Goal: Task Accomplishment & Management: Complete application form

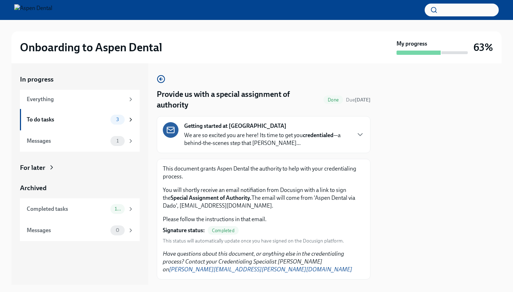
scroll to position [10, 0]
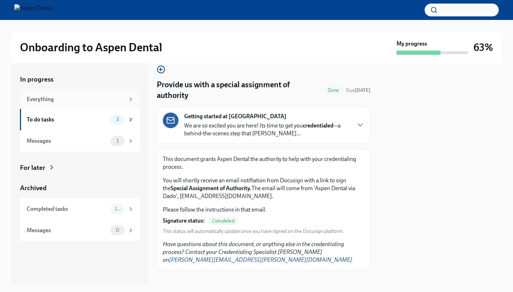
click at [100, 96] on div "Everything" at bounding box center [76, 99] width 98 height 8
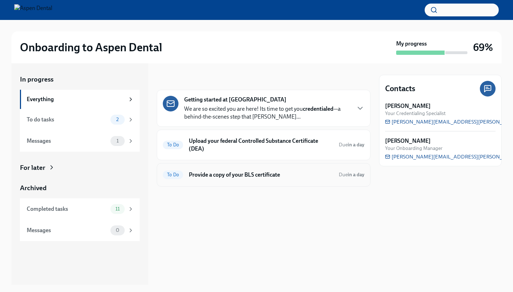
click at [189, 179] on div "To Do Provide a copy of your BLS certificate Due in a day" at bounding box center [264, 174] width 202 height 11
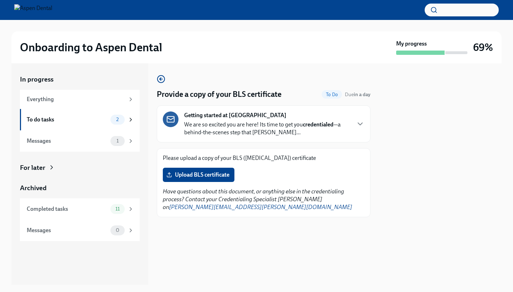
click at [189, 179] on label "Upload BLS certificate" at bounding box center [199, 175] width 72 height 14
click at [0, 0] on input "Upload BLS certificate" at bounding box center [0, 0] width 0 height 0
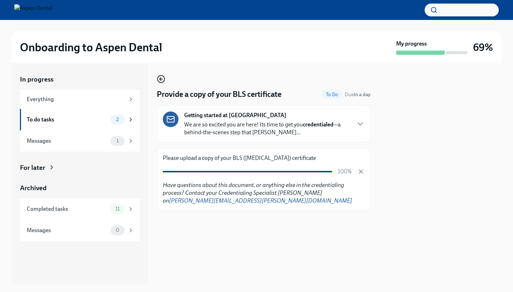
click at [161, 79] on icon "button" at bounding box center [161, 79] width 3 height 0
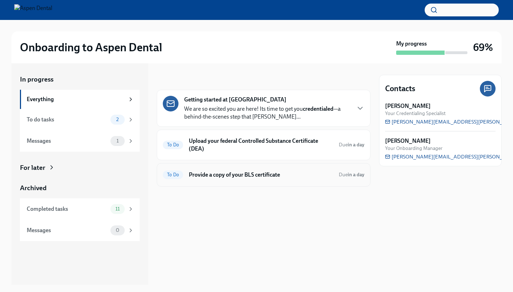
click at [269, 179] on div "To Do Provide a copy of your BLS certificate Due in a day" at bounding box center [264, 174] width 202 height 11
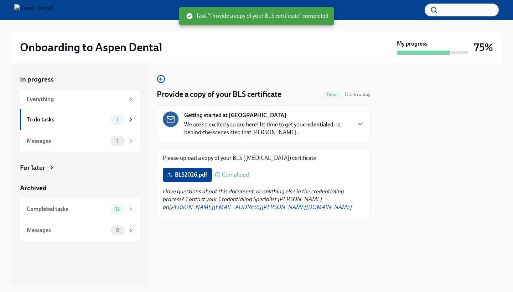
click at [258, 247] on div "Provide a copy of your BLS certificate Done Due in a day Getting started at [GE…" at bounding box center [264, 173] width 214 height 221
click at [53, 117] on div "To do tasks" at bounding box center [67, 120] width 81 height 8
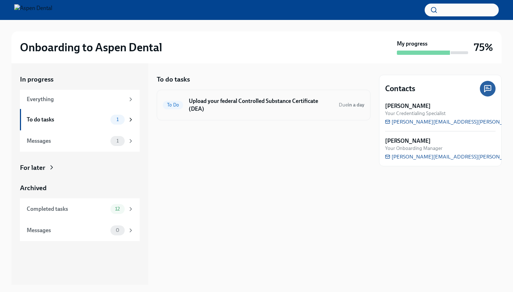
click at [260, 103] on h6 "Upload your federal Controlled Substance Certificate (DEA)" at bounding box center [261, 105] width 144 height 16
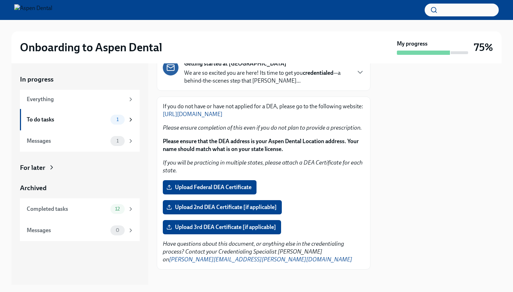
scroll to position [62, 0]
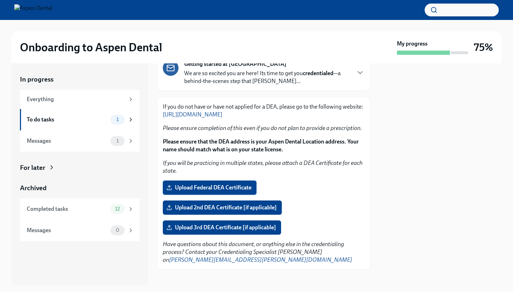
click at [237, 188] on span "Upload Federal DEA Certificate" at bounding box center [210, 187] width 84 height 7
click at [0, 0] on input "Upload Federal DEA Certificate" at bounding box center [0, 0] width 0 height 0
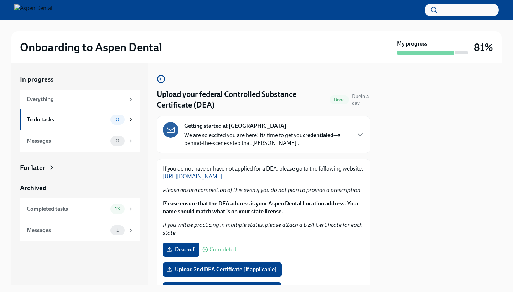
scroll to position [0, 0]
click at [420, 152] on div at bounding box center [440, 173] width 122 height 221
click at [161, 80] on icon "button" at bounding box center [160, 79] width 1 height 3
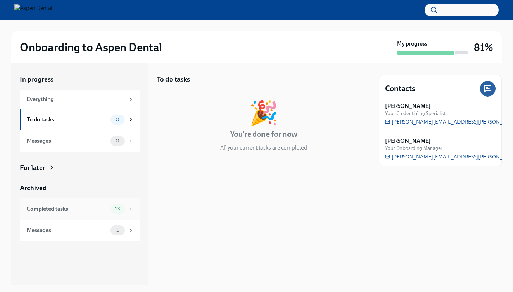
click at [129, 213] on div "Completed tasks 13" at bounding box center [80, 208] width 120 height 21
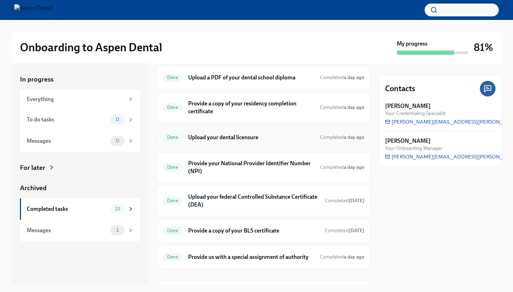
scroll to position [172, 0]
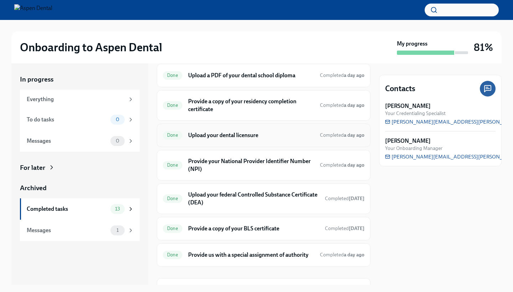
click at [189, 134] on h6 "Upload your dental licensure" at bounding box center [251, 135] width 126 height 8
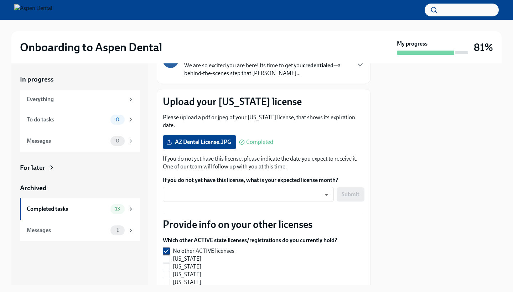
scroll to position [59, 0]
click at [221, 138] on span "AZ Dental License.JPG" at bounding box center [199, 141] width 63 height 7
click at [0, 0] on input "AZ Dental License.JPG" at bounding box center [0, 0] width 0 height 0
click at [205, 138] on span "AZ Dental License.JPG" at bounding box center [199, 141] width 63 height 7
click at [0, 0] on input "AZ Dental License.JPG" at bounding box center [0, 0] width 0 height 0
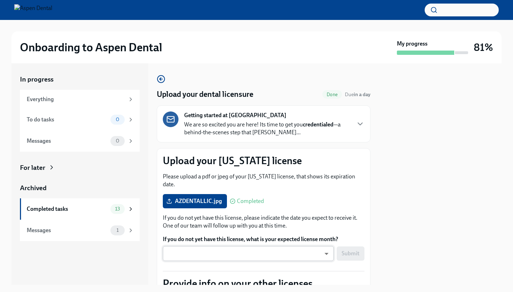
scroll to position [0, 0]
click at [131, 97] on icon at bounding box center [130, 99] width 6 height 6
